Goal: Transaction & Acquisition: Purchase product/service

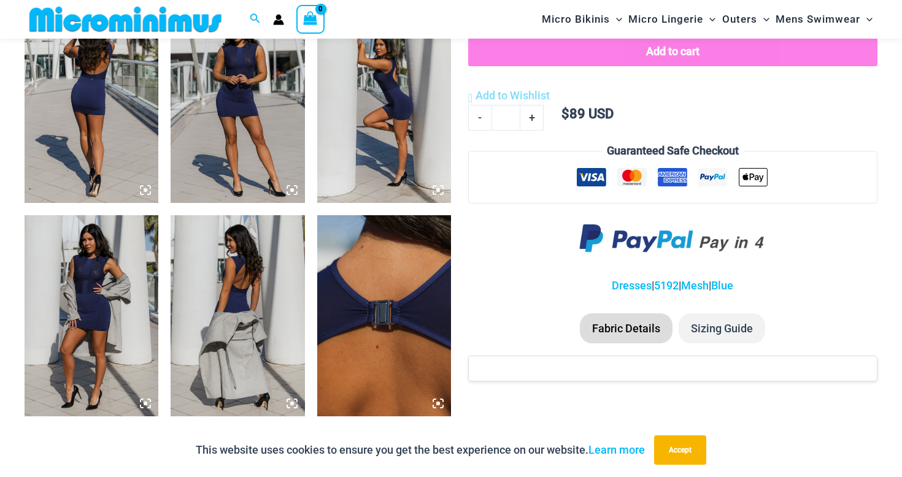
scroll to position [752, 0]
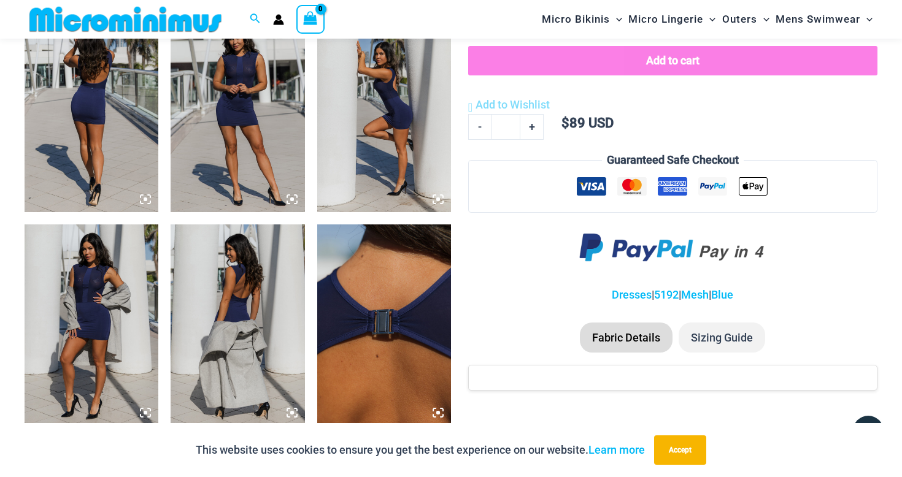
click at [99, 120] on img at bounding box center [92, 112] width 134 height 201
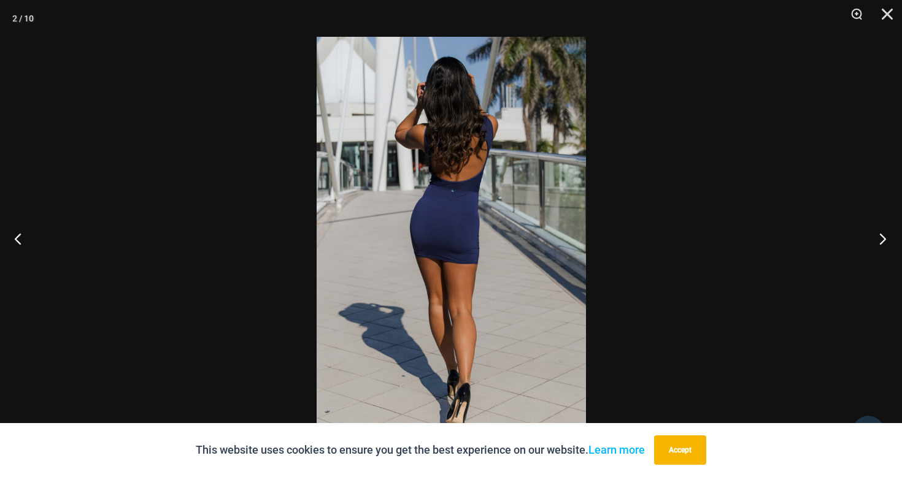
click at [878, 239] on button "Next" at bounding box center [879, 238] width 46 height 61
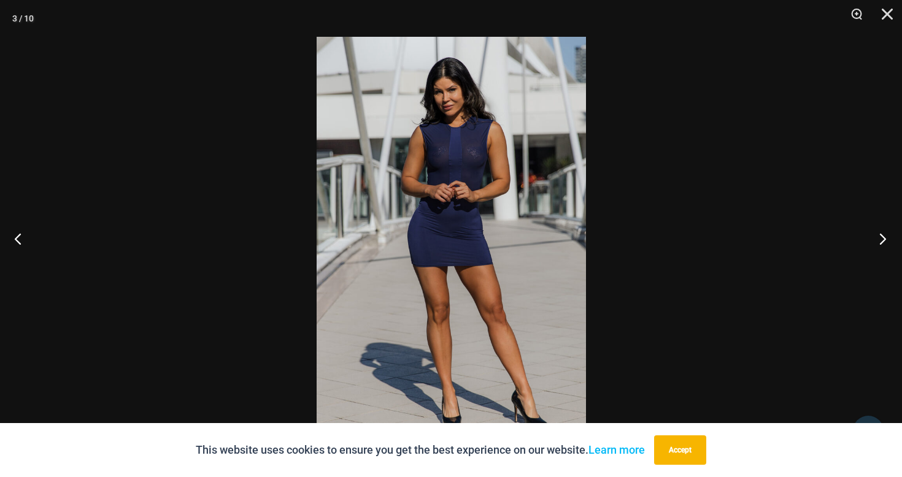
click at [878, 239] on button "Next" at bounding box center [879, 238] width 46 height 61
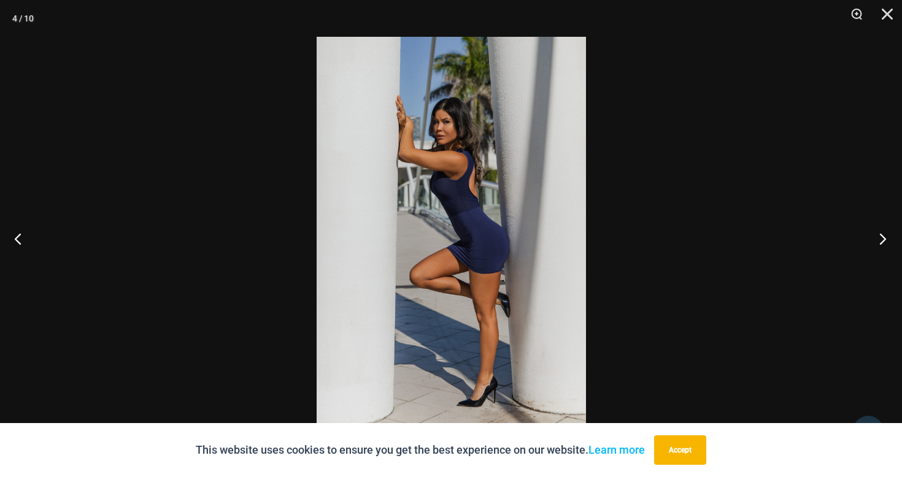
click at [878, 239] on button "Next" at bounding box center [879, 238] width 46 height 61
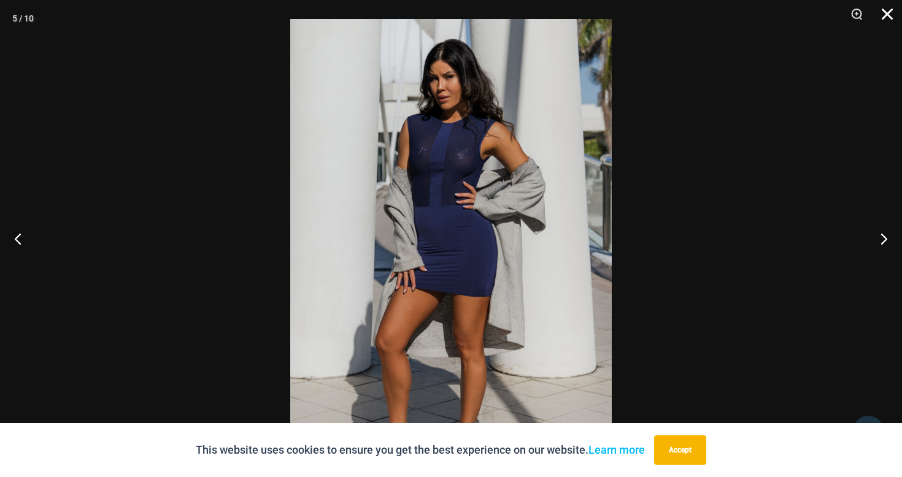
click at [888, 9] on button "Close" at bounding box center [883, 18] width 31 height 37
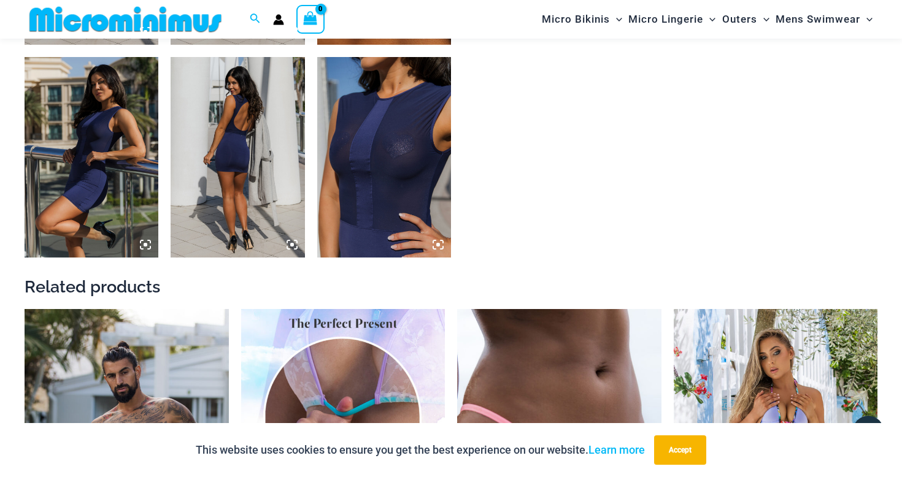
scroll to position [1148, 0]
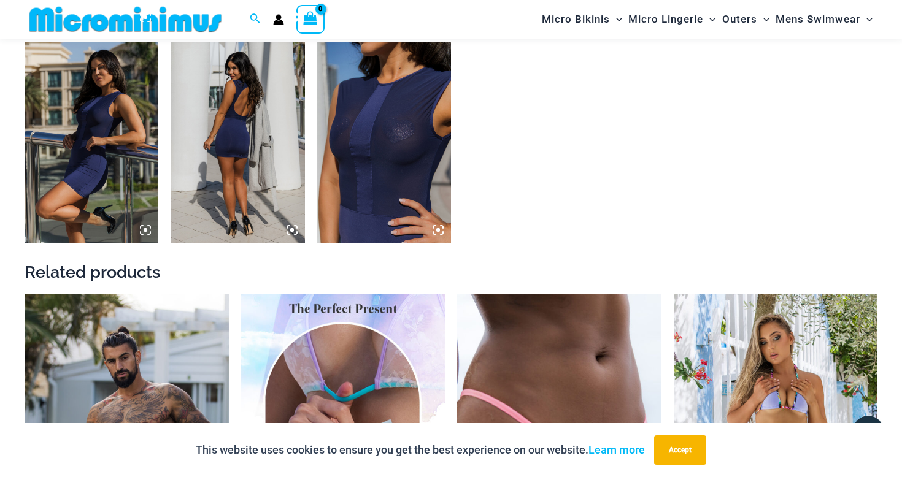
click at [371, 158] on img at bounding box center [384, 142] width 134 height 201
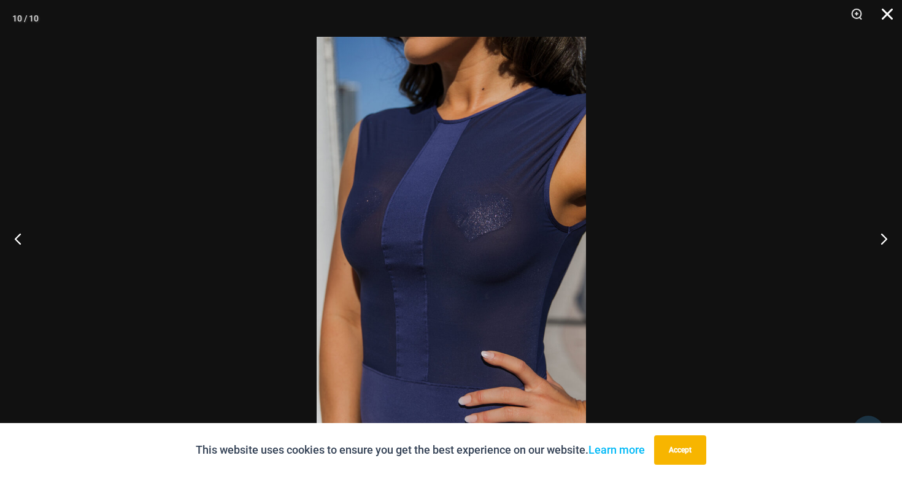
click at [890, 13] on button "Close" at bounding box center [883, 18] width 31 height 37
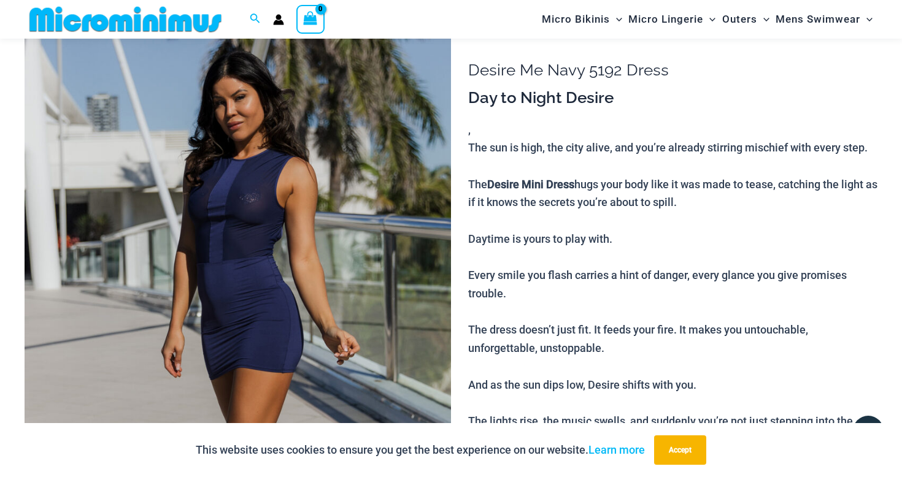
scroll to position [85, 0]
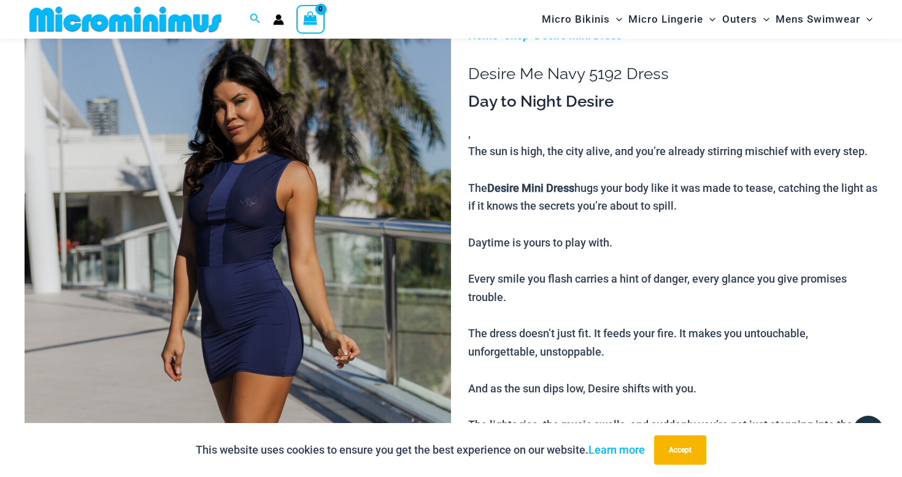
click at [509, 195] on p "The sun is high, the city alive, and you’re already stirring mischief with ever…" at bounding box center [672, 379] width 409 height 474
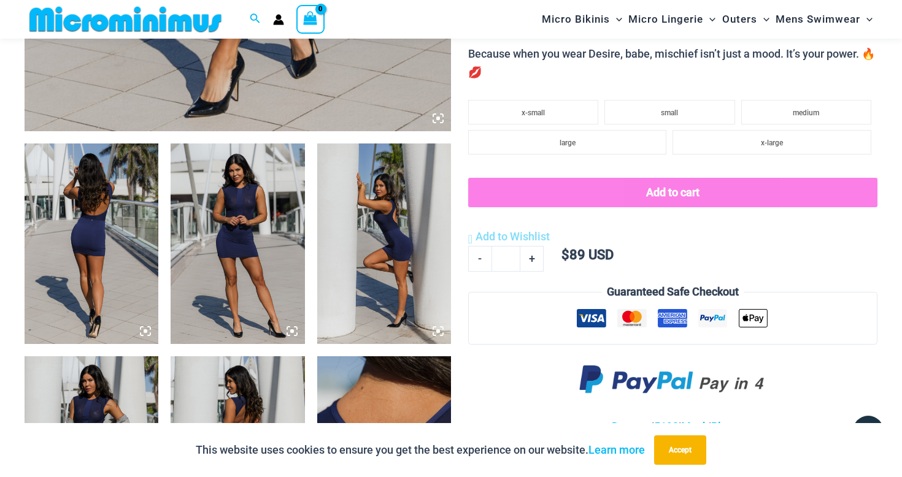
scroll to position [626, 0]
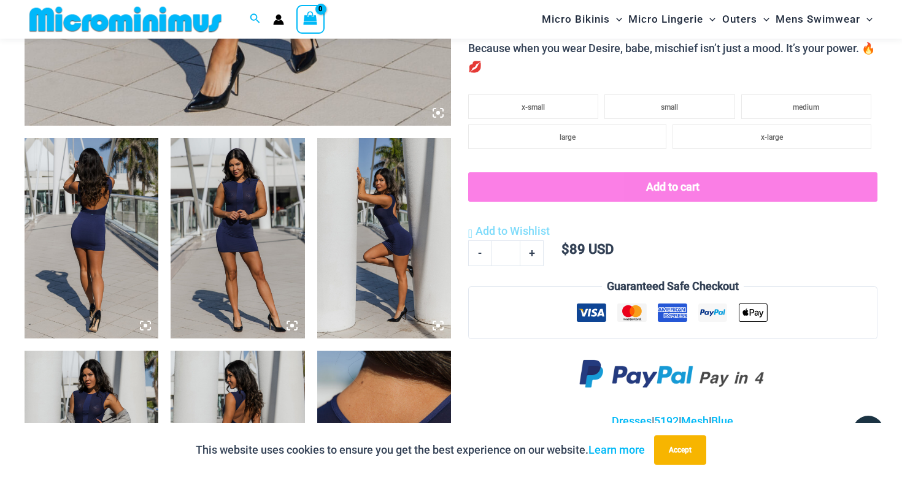
click at [199, 248] on img at bounding box center [238, 238] width 134 height 201
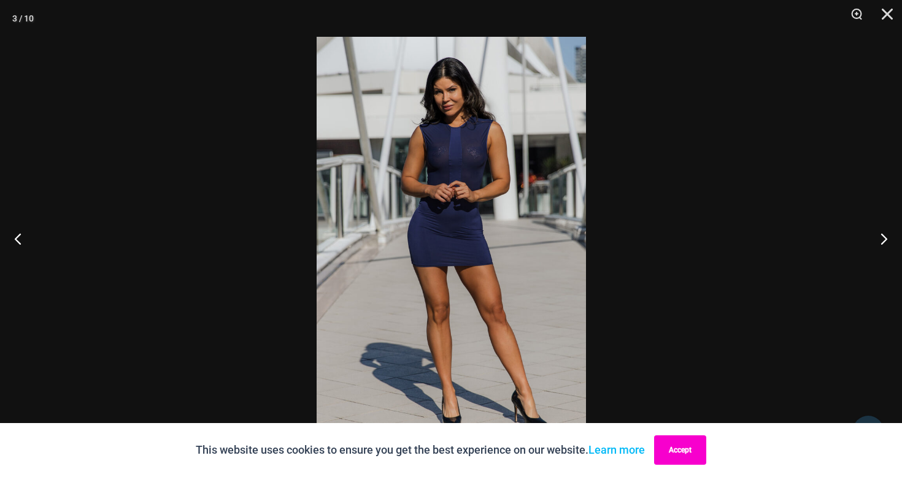
click at [682, 445] on button "Accept" at bounding box center [680, 450] width 52 height 29
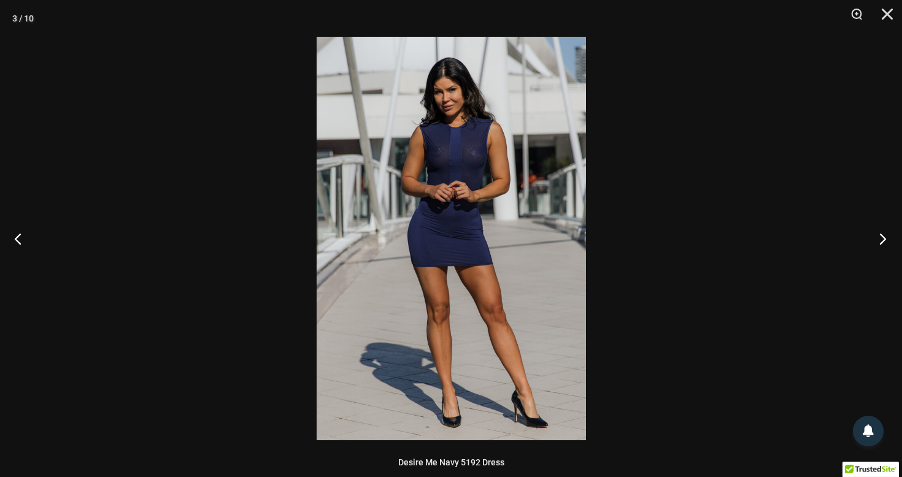
click at [880, 239] on button "Next" at bounding box center [879, 238] width 46 height 61
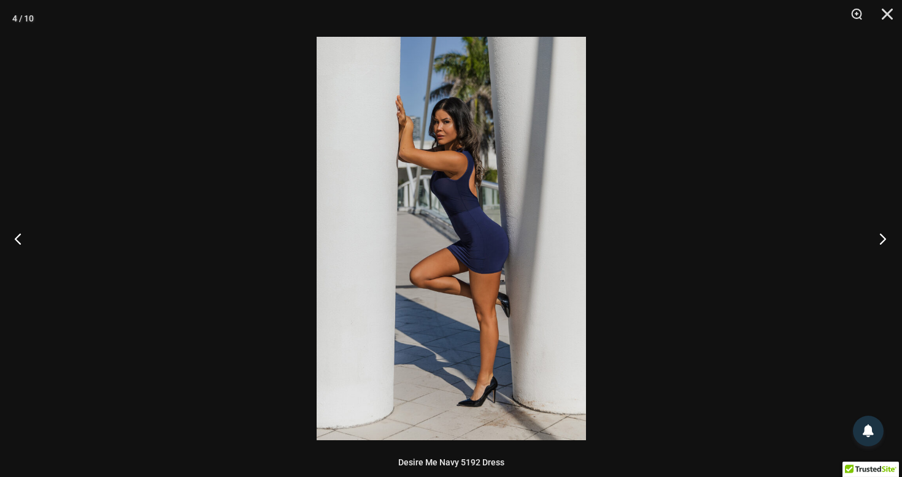
click at [880, 239] on button "Next" at bounding box center [879, 238] width 46 height 61
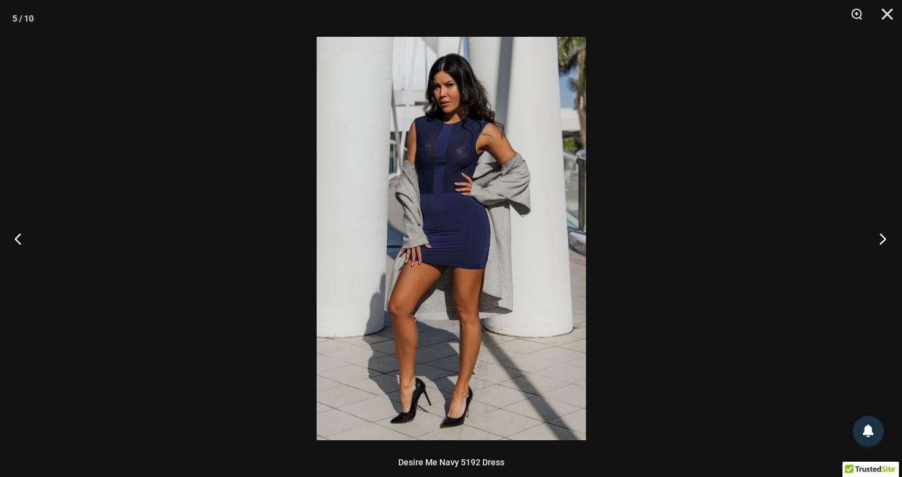
click at [880, 239] on button "Next" at bounding box center [879, 238] width 46 height 61
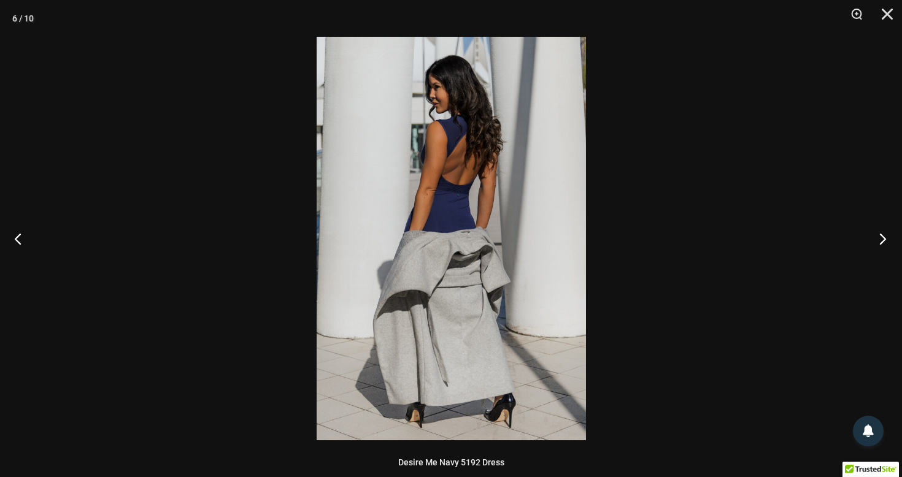
click at [880, 239] on button "Next" at bounding box center [879, 238] width 46 height 61
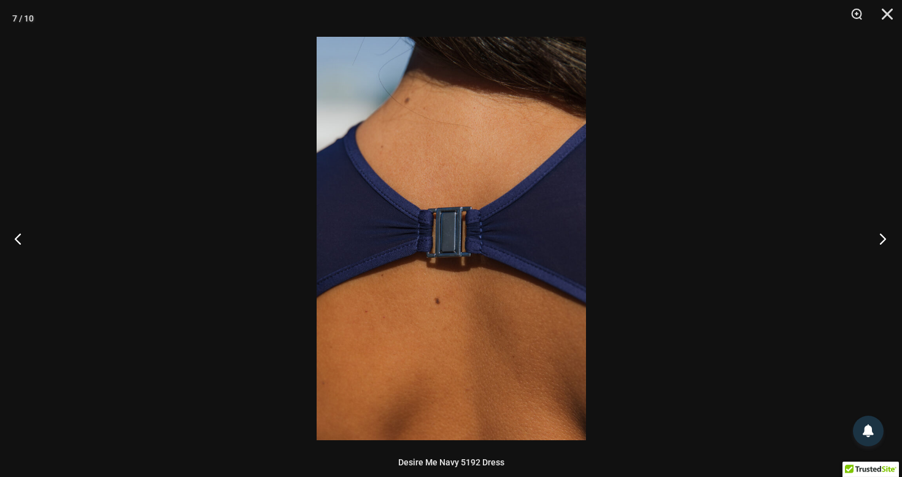
click at [880, 239] on button "Next" at bounding box center [879, 238] width 46 height 61
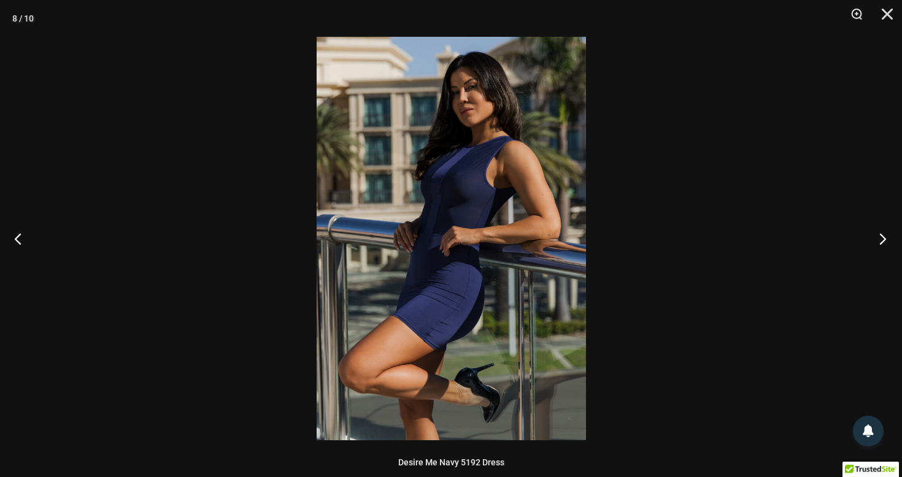
click at [880, 239] on button "Next" at bounding box center [879, 238] width 46 height 61
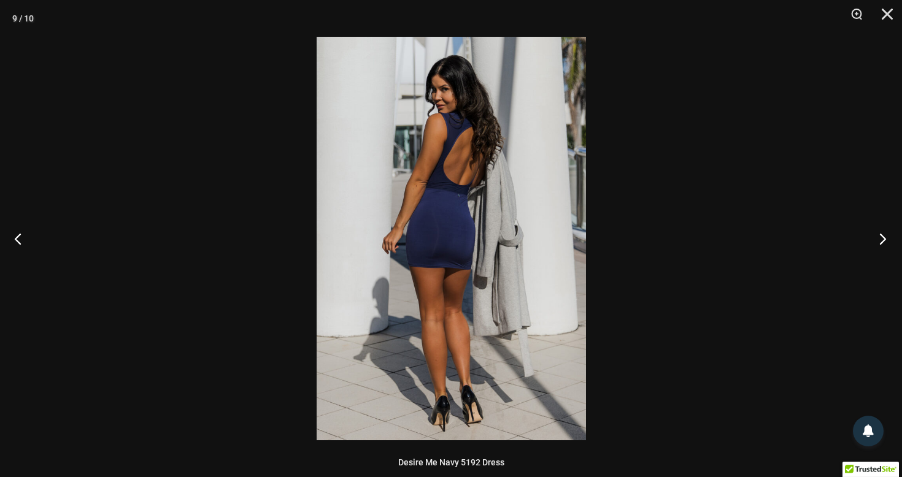
click at [880, 239] on button "Next" at bounding box center [879, 238] width 46 height 61
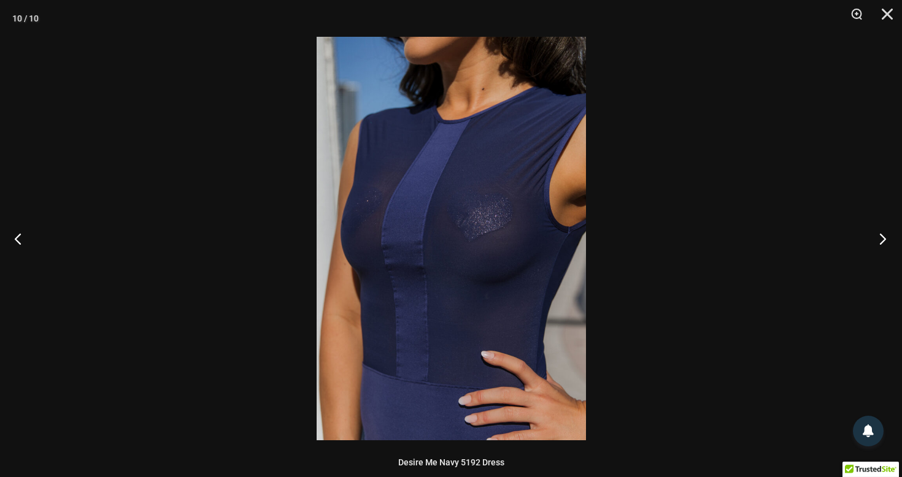
click at [880, 239] on button "Next" at bounding box center [879, 238] width 46 height 61
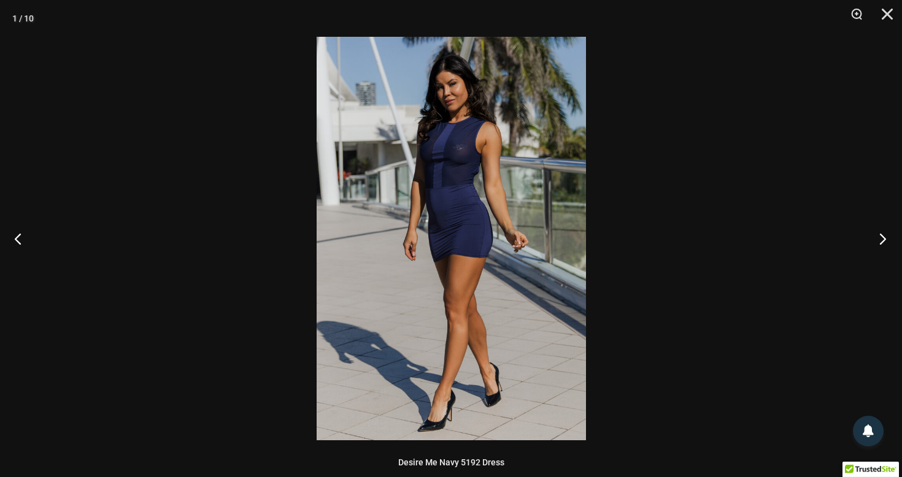
click at [880, 239] on button "Next" at bounding box center [879, 238] width 46 height 61
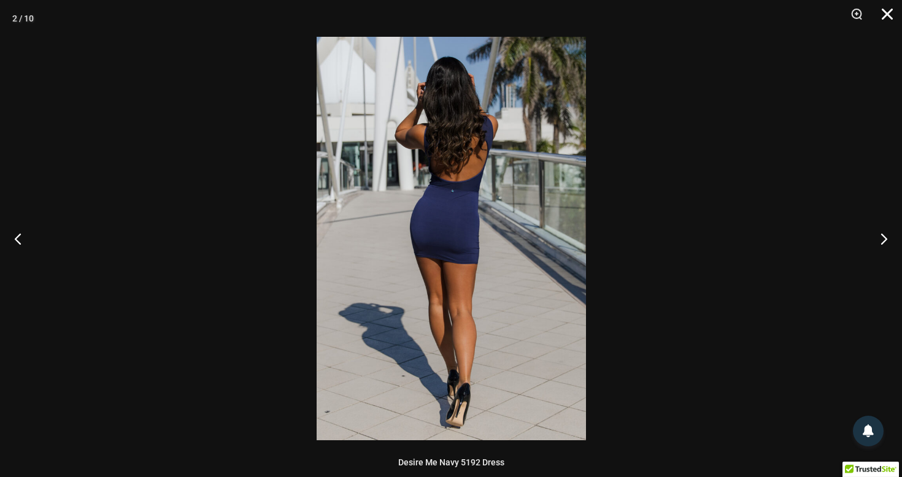
click at [885, 15] on button "Close" at bounding box center [883, 18] width 31 height 37
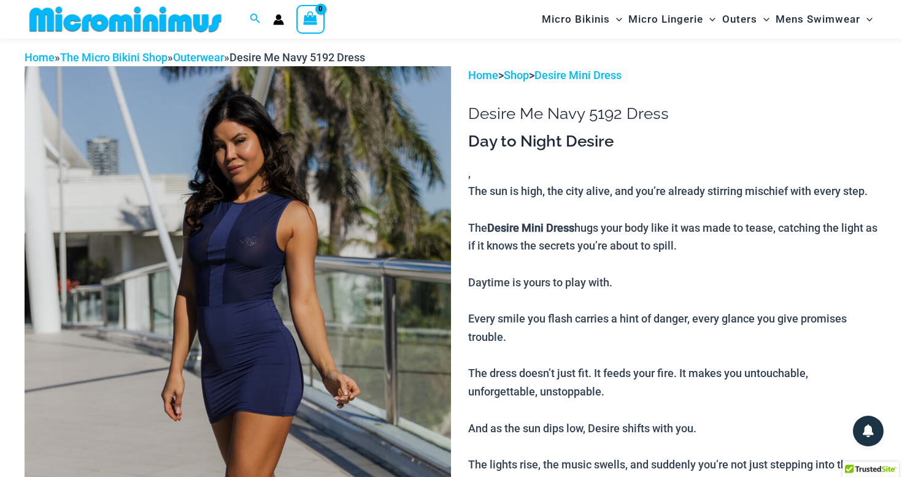
scroll to position [45, 0]
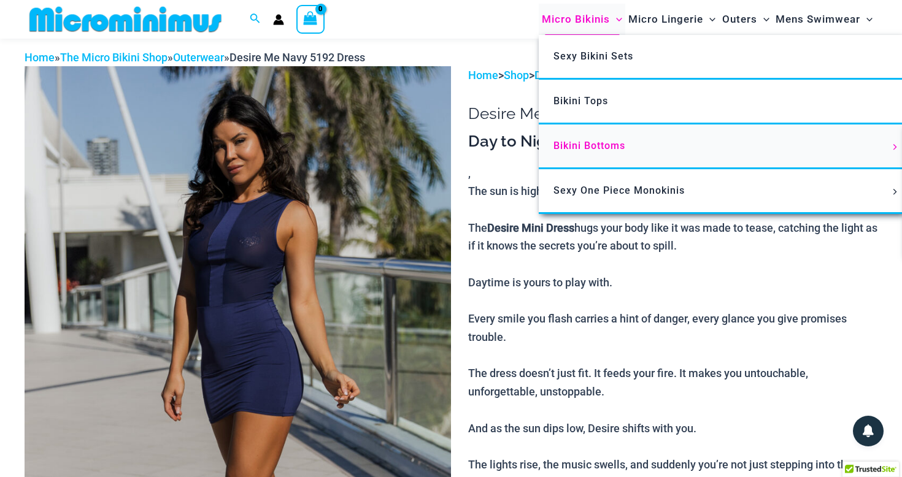
click at [589, 146] on span "Bikini Bottoms" at bounding box center [589, 146] width 72 height 12
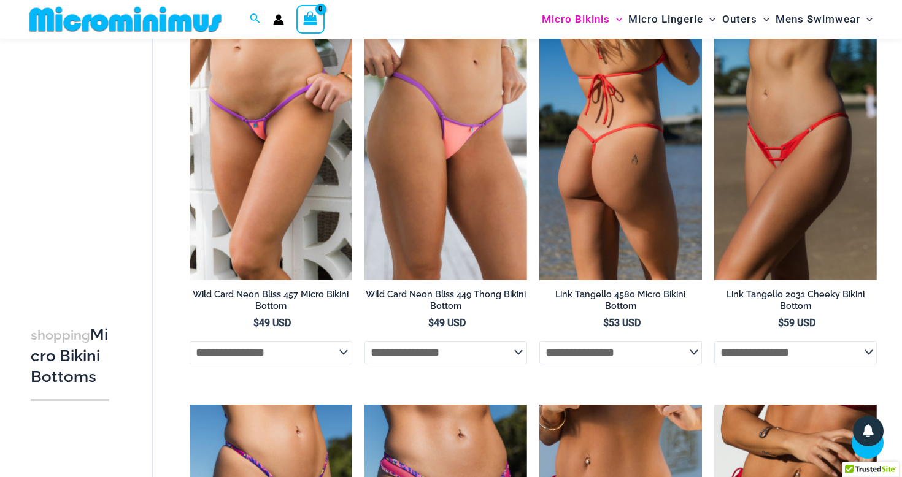
scroll to position [1037, 0]
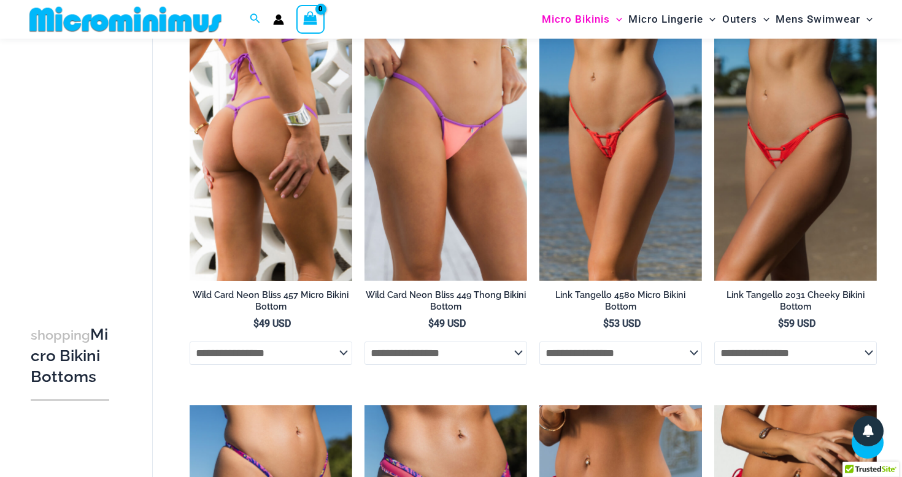
click at [280, 357] on select "**********" at bounding box center [271, 353] width 163 height 23
click at [190, 342] on select "**********" at bounding box center [271, 353] width 163 height 23
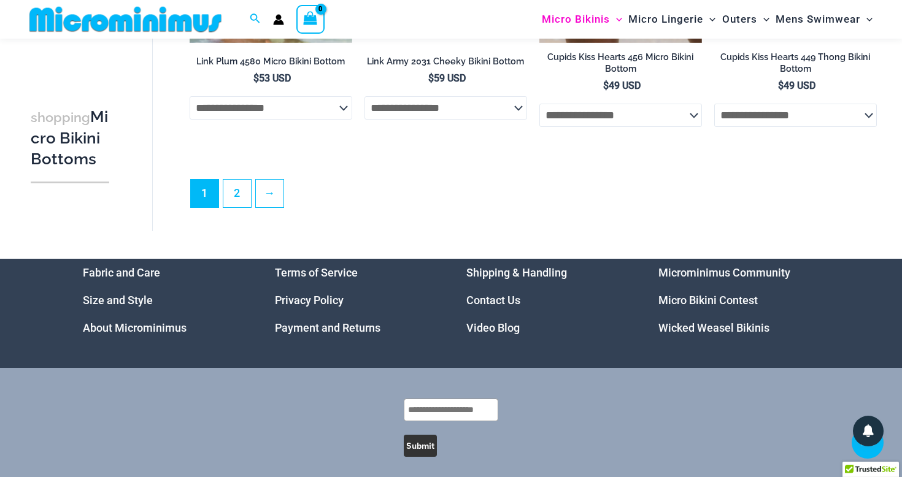
scroll to position [3438, 0]
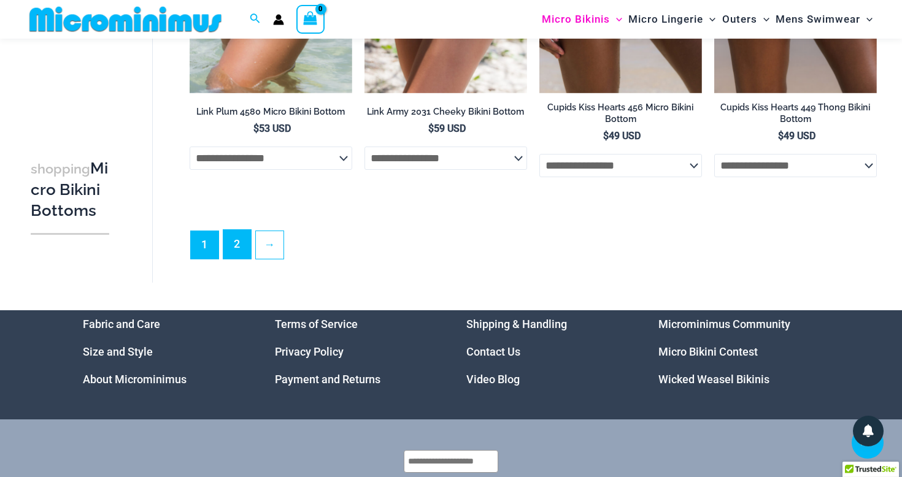
click at [236, 253] on link "2" at bounding box center [237, 244] width 28 height 29
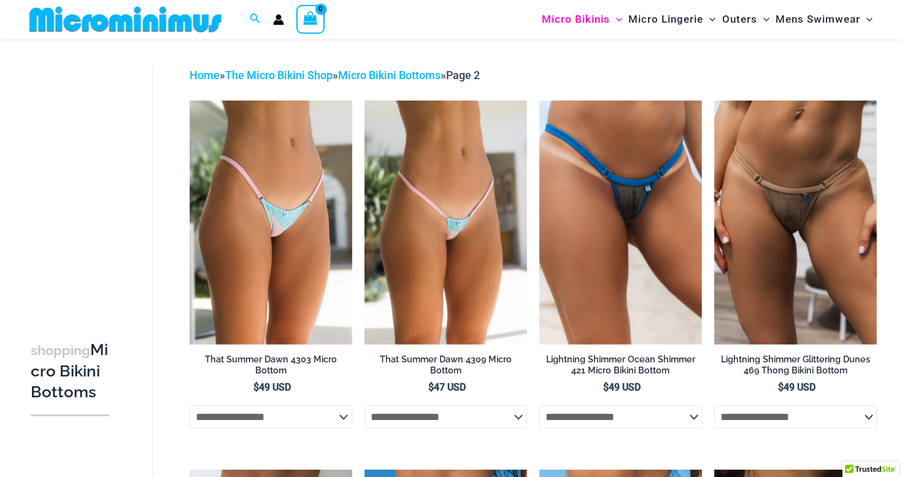
scroll to position [39, 0]
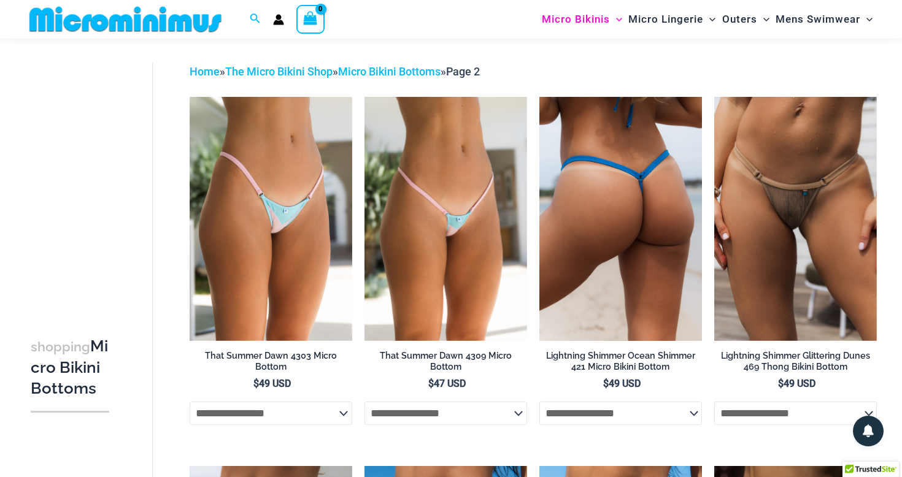
click at [639, 180] on img at bounding box center [620, 219] width 163 height 244
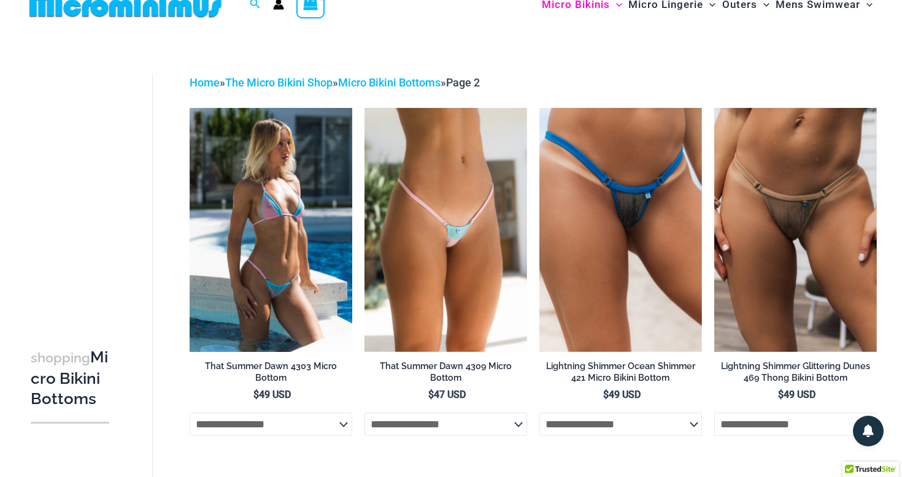
scroll to position [0, 0]
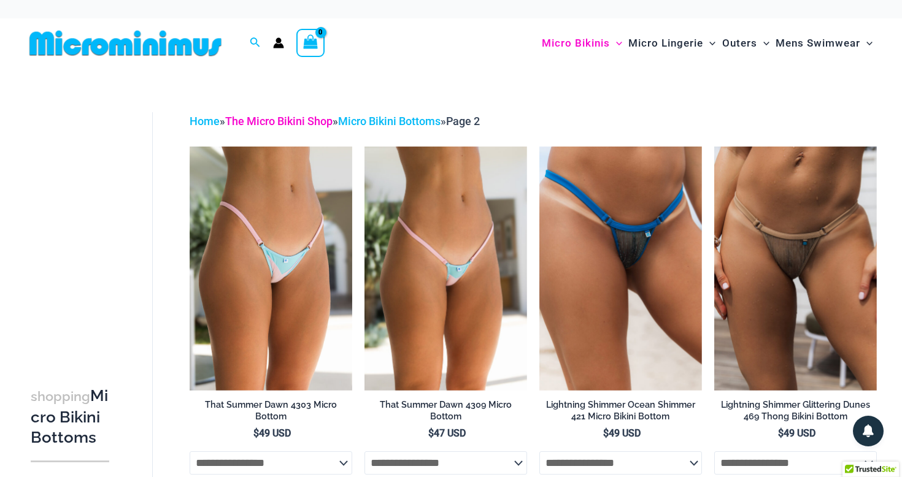
click at [317, 121] on link "The Micro Bikini Shop" at bounding box center [278, 121] width 107 height 13
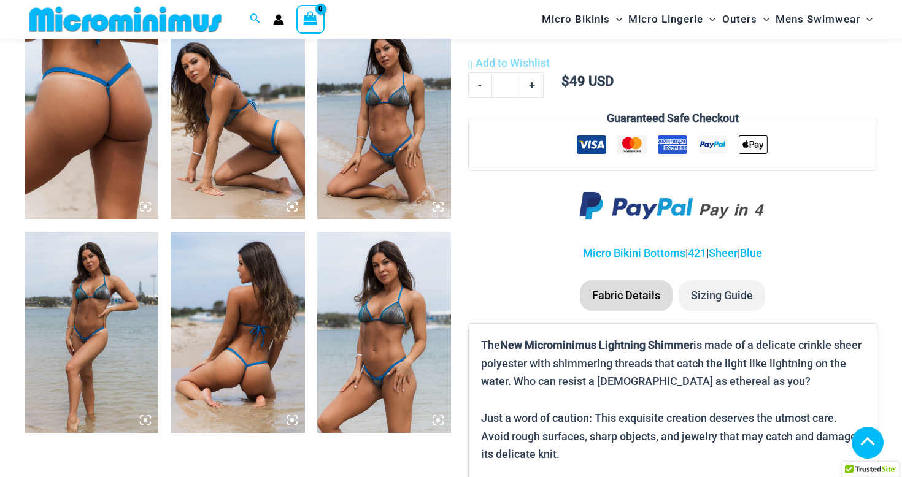
scroll to position [824, 0]
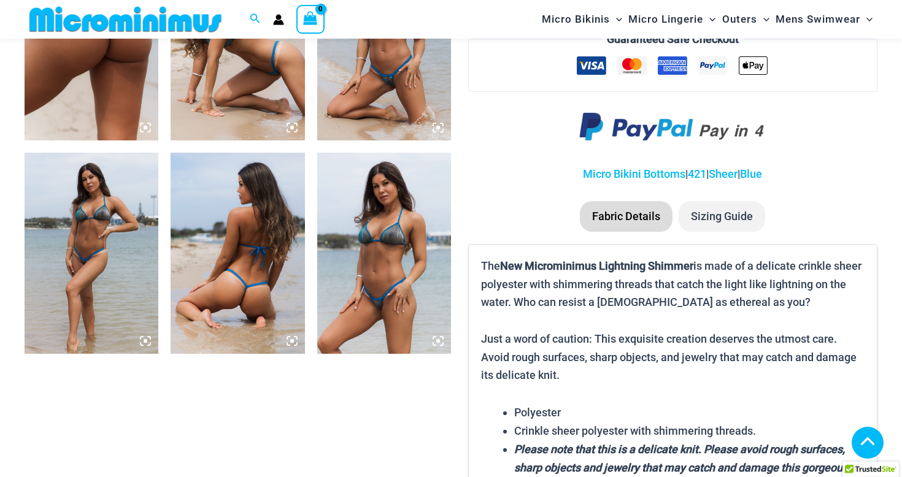
click at [364, 254] on img at bounding box center [384, 253] width 134 height 201
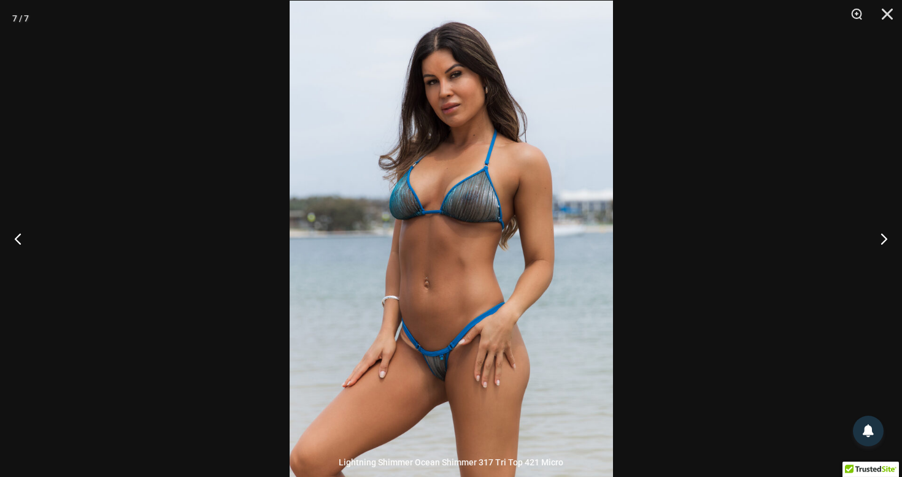
click at [406, 211] on img at bounding box center [451, 243] width 323 height 485
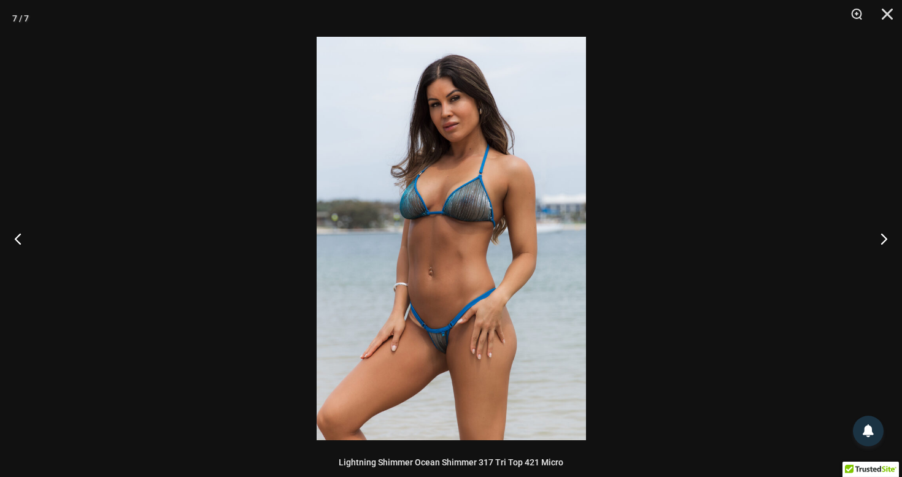
click at [406, 211] on img at bounding box center [451, 239] width 269 height 404
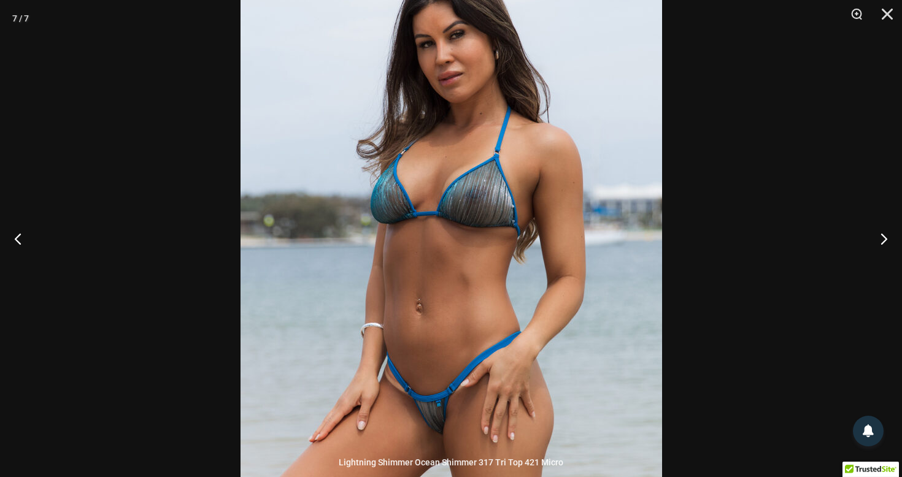
click at [406, 211] on img at bounding box center [452, 254] width 422 height 632
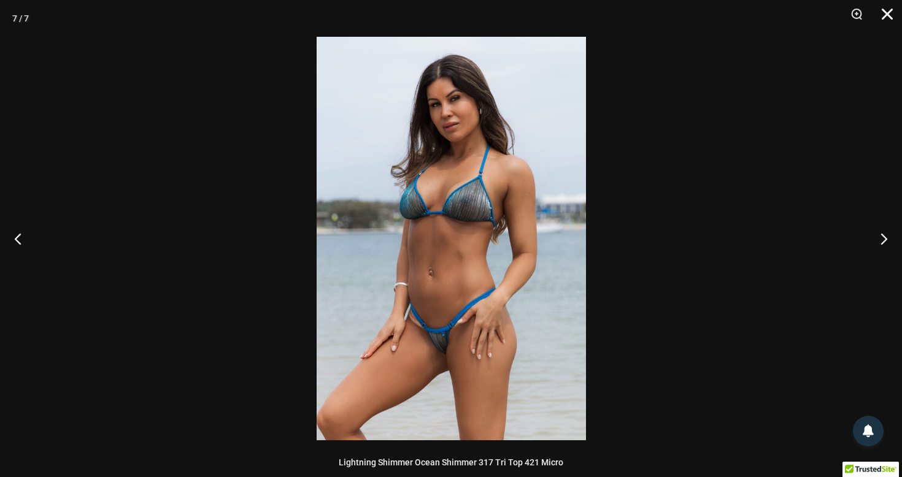
click at [886, 14] on button "Close" at bounding box center [883, 18] width 31 height 37
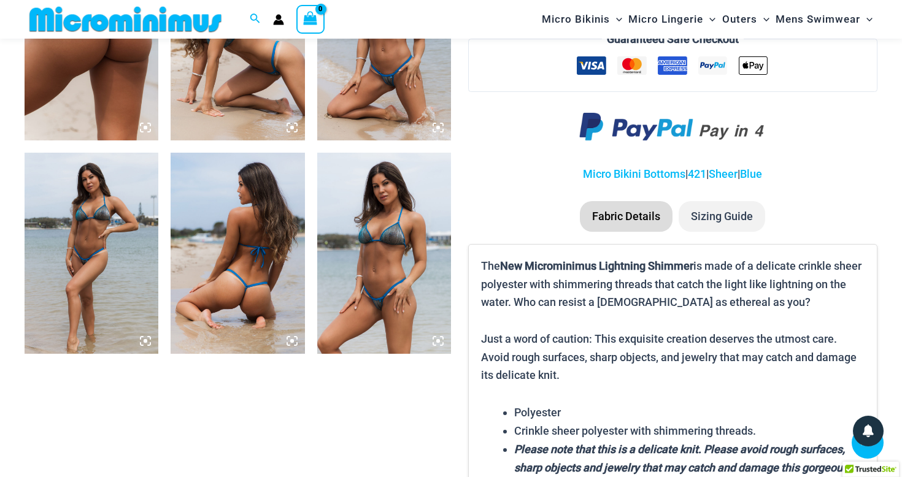
click at [441, 340] on icon at bounding box center [438, 341] width 11 height 11
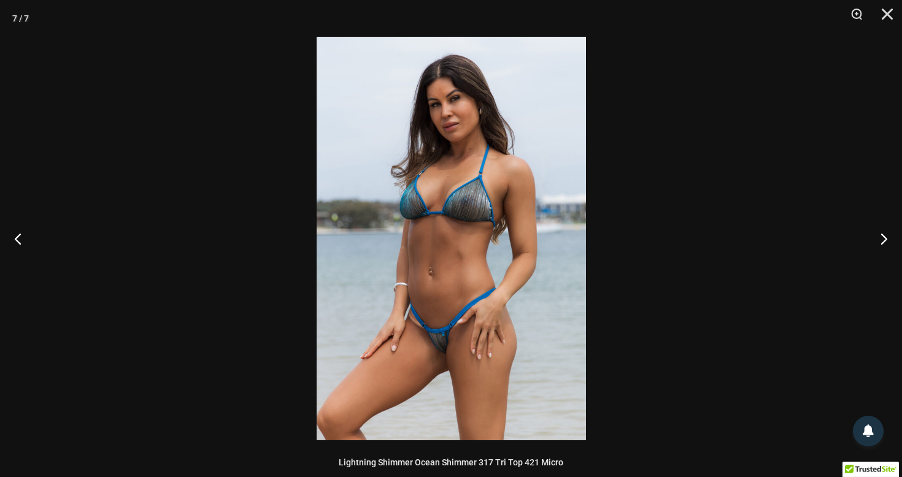
click at [441, 340] on img at bounding box center [451, 239] width 269 height 404
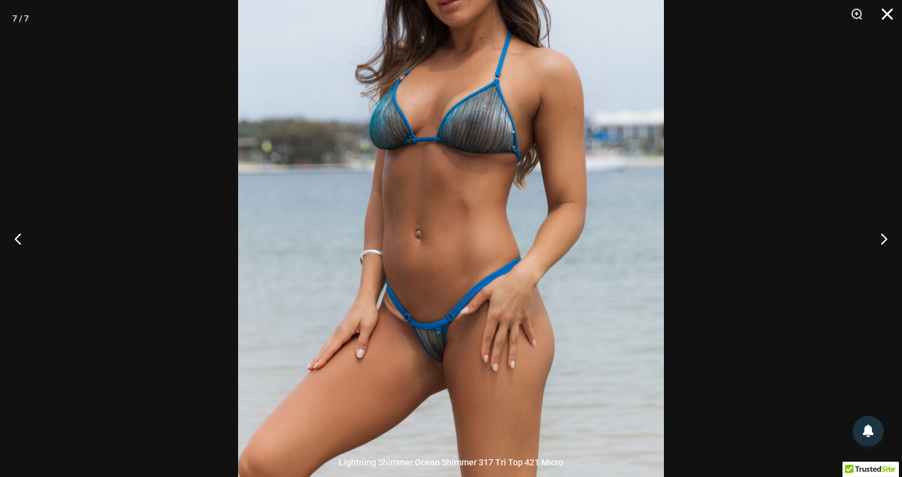
click at [886, 17] on button "Close" at bounding box center [883, 18] width 31 height 37
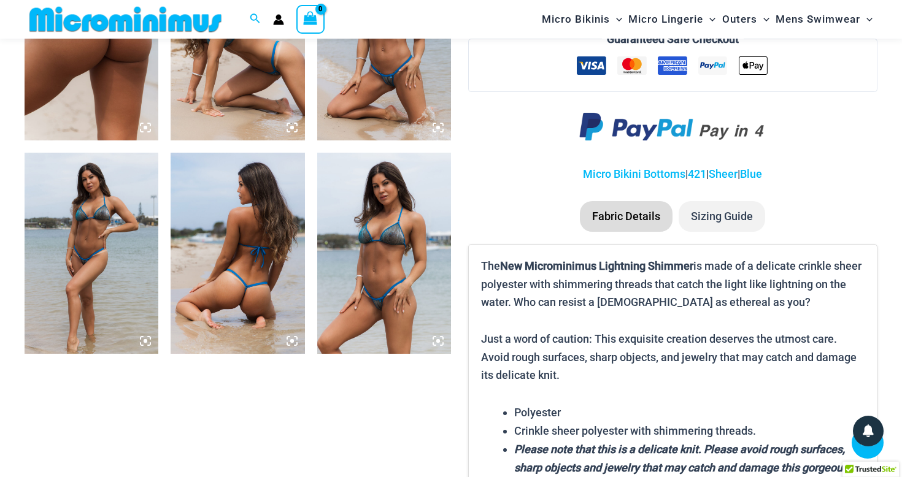
click at [98, 232] on img at bounding box center [92, 253] width 134 height 201
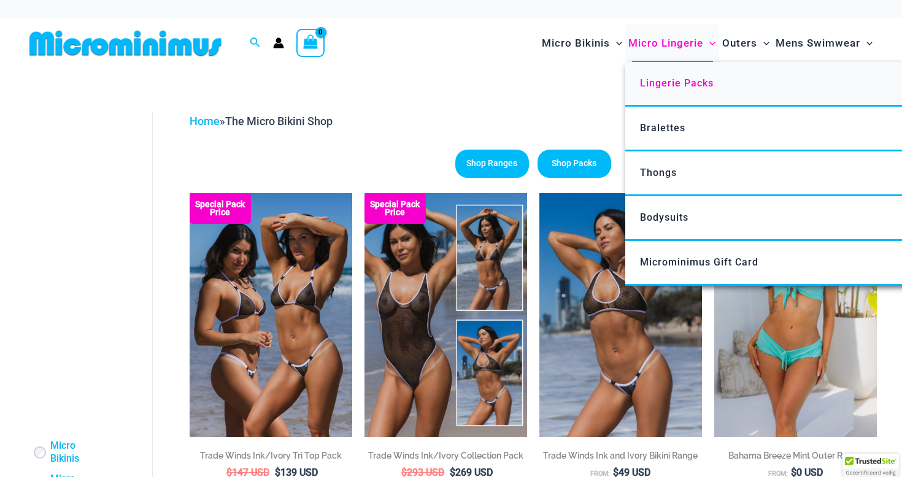
click at [666, 85] on span "Lingerie Packs" at bounding box center [677, 83] width 74 height 12
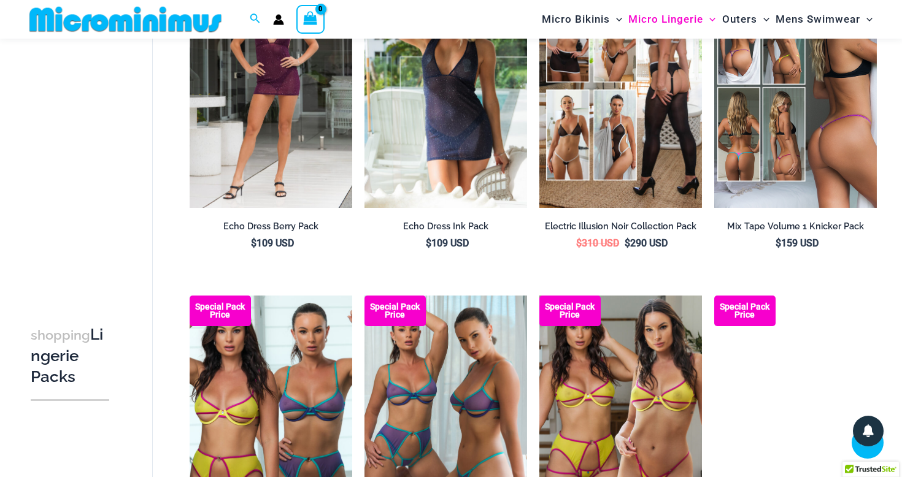
scroll to position [495, 0]
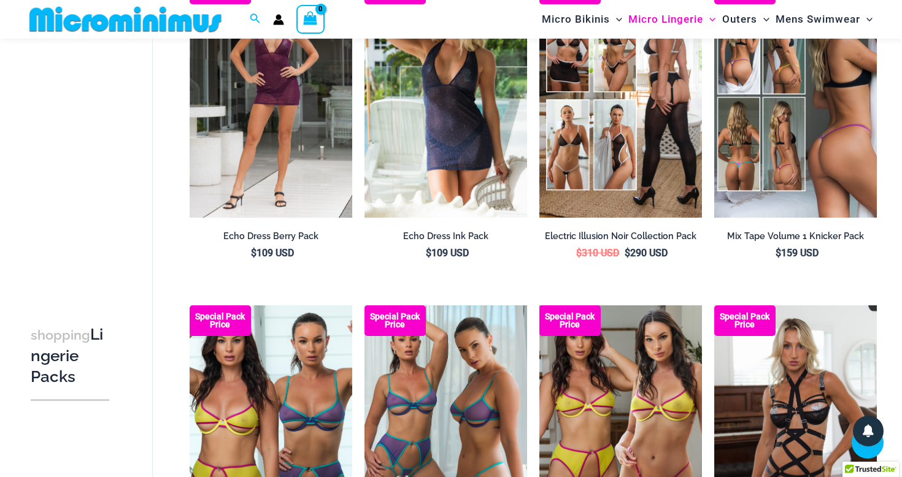
click at [823, 199] on img at bounding box center [795, 96] width 163 height 244
